Goal: Browse casually

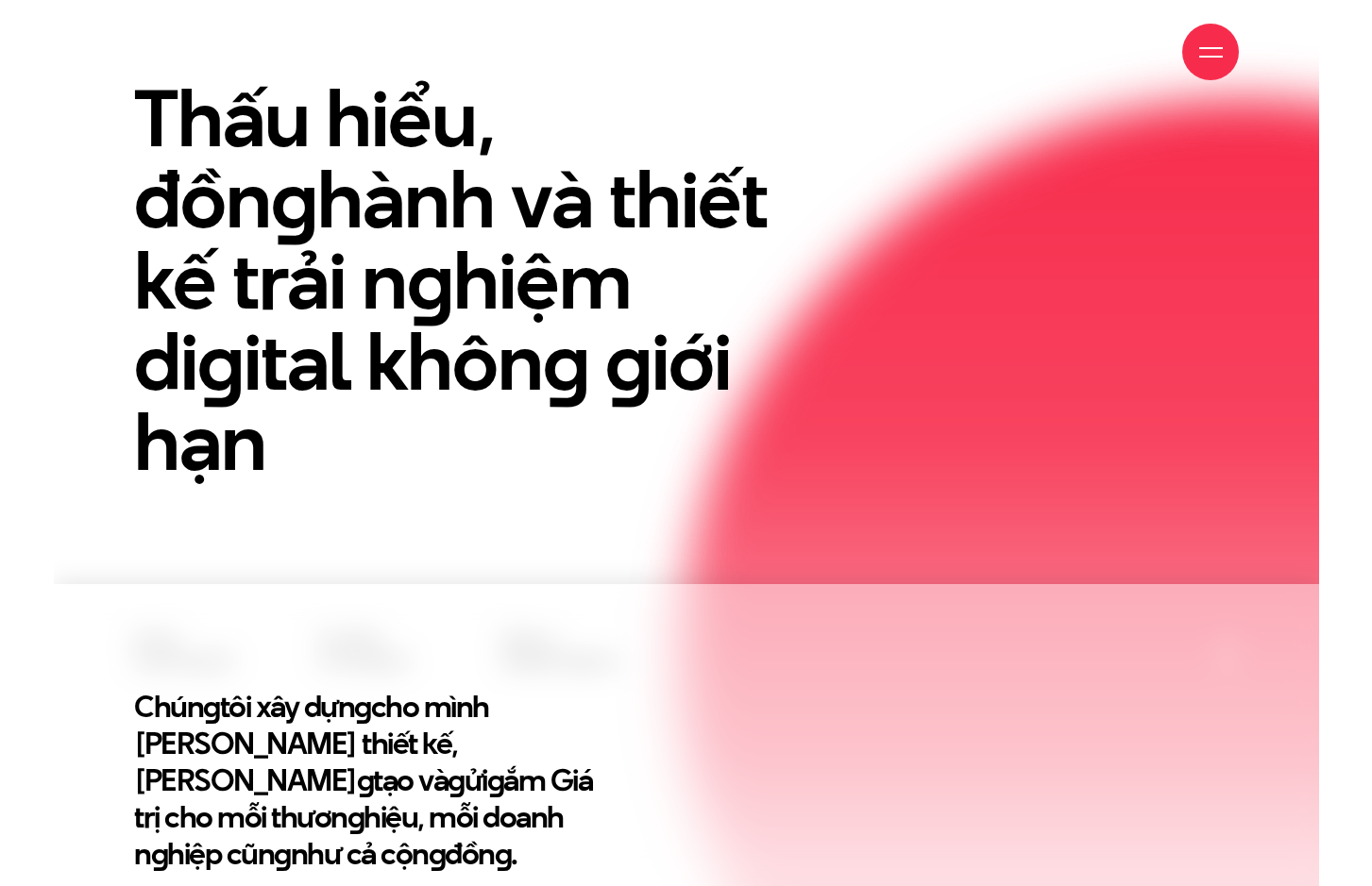
scroll to position [378, 0]
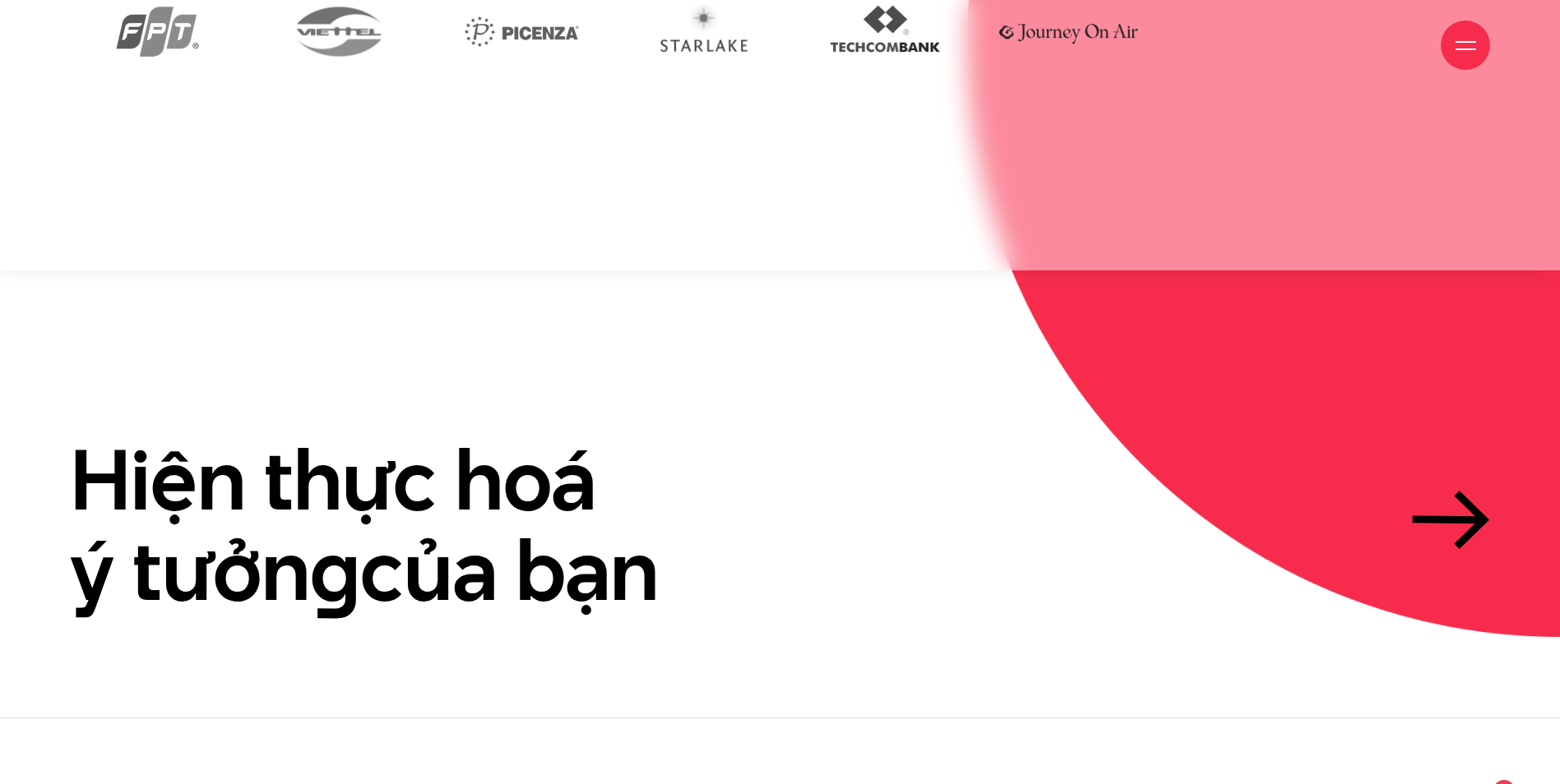
scroll to position [5057, 0]
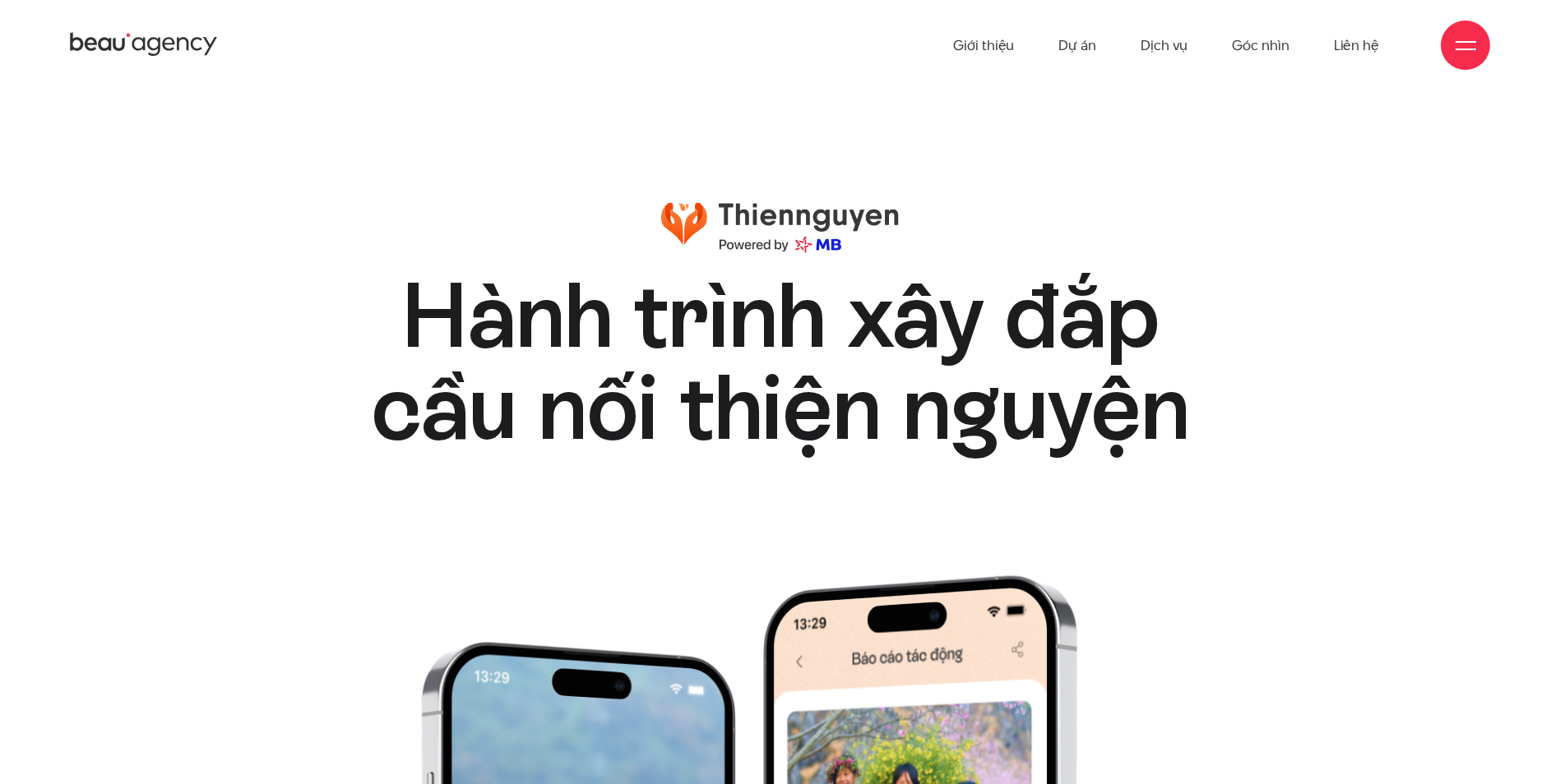
click at [795, 230] on img at bounding box center [780, 227] width 238 height 52
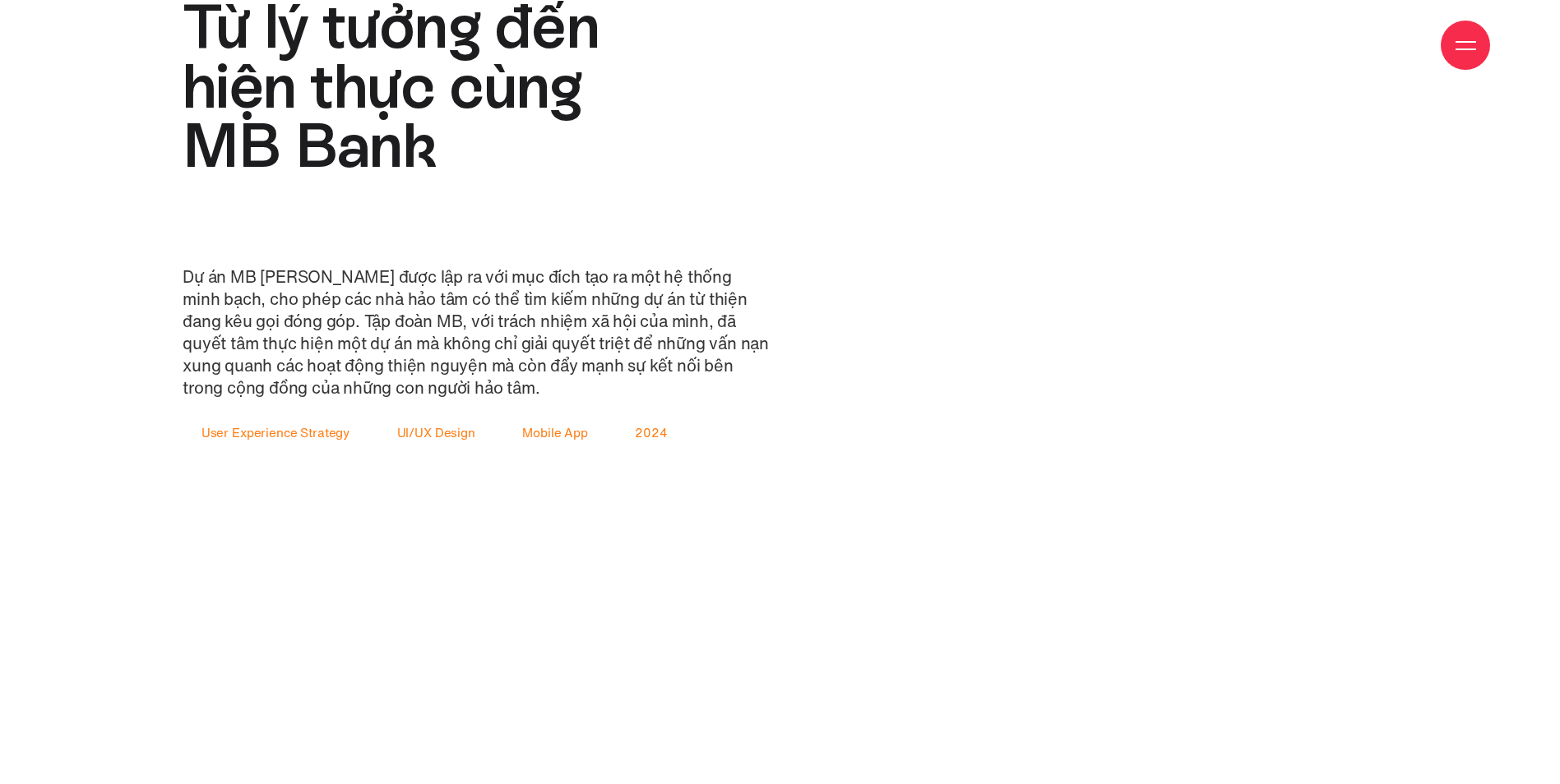
scroll to position [2877, 0]
